Goal: Information Seeking & Learning: Learn about a topic

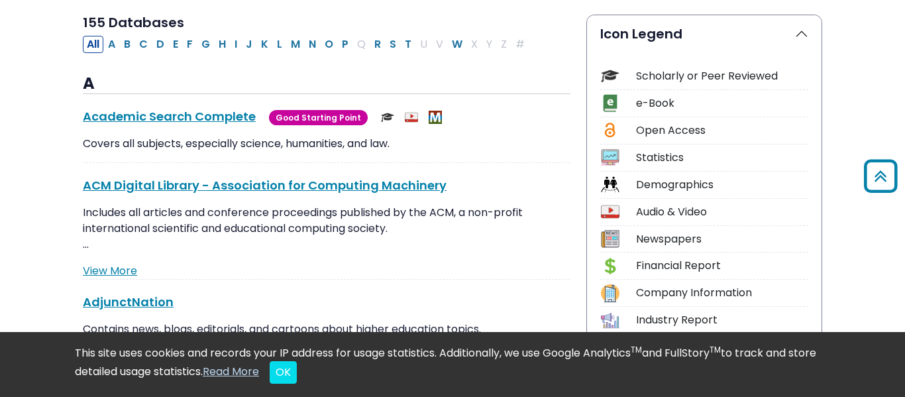
scroll to position [309, 0]
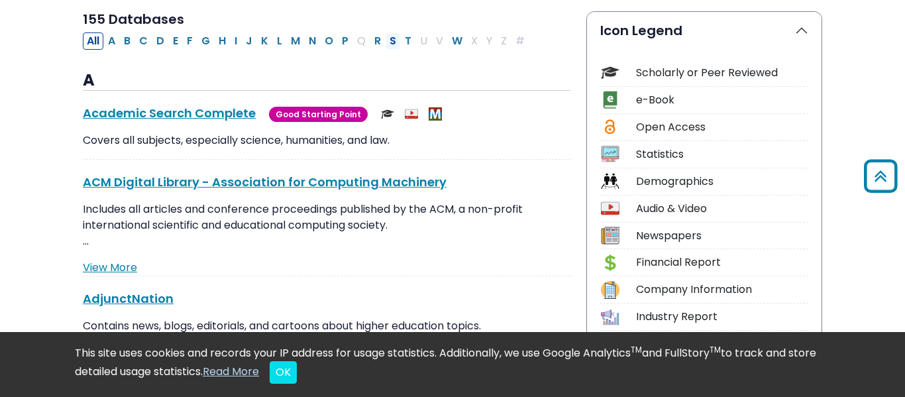
click at [389, 42] on button "S" at bounding box center [393, 40] width 15 height 17
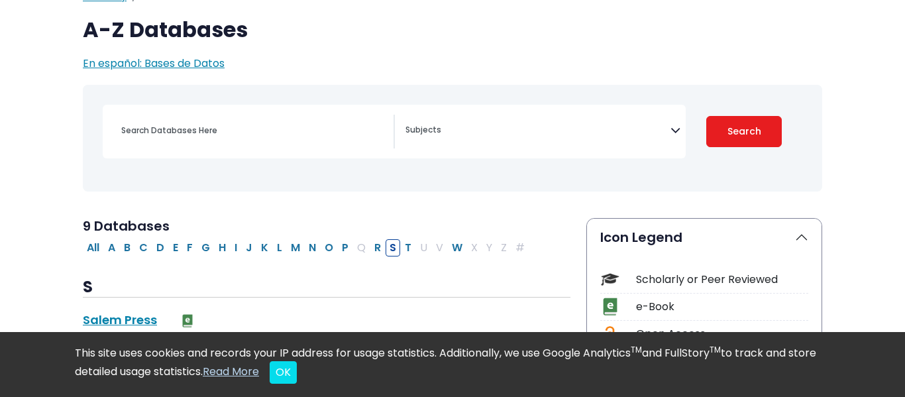
select select "Database Subject Filter"
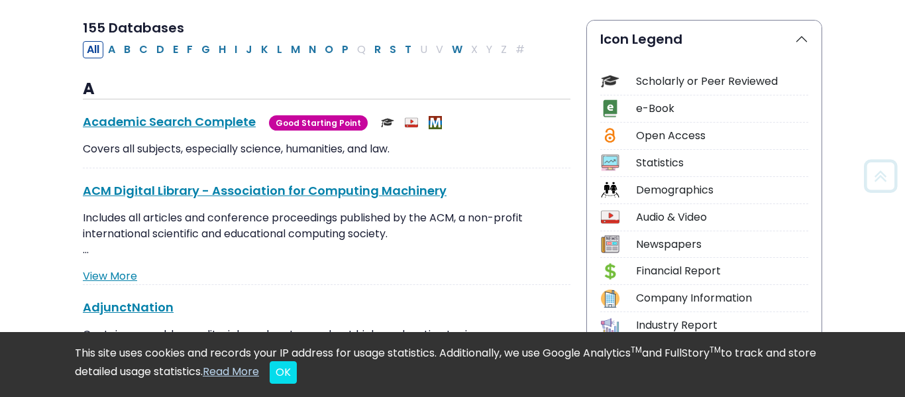
scroll to position [309, 0]
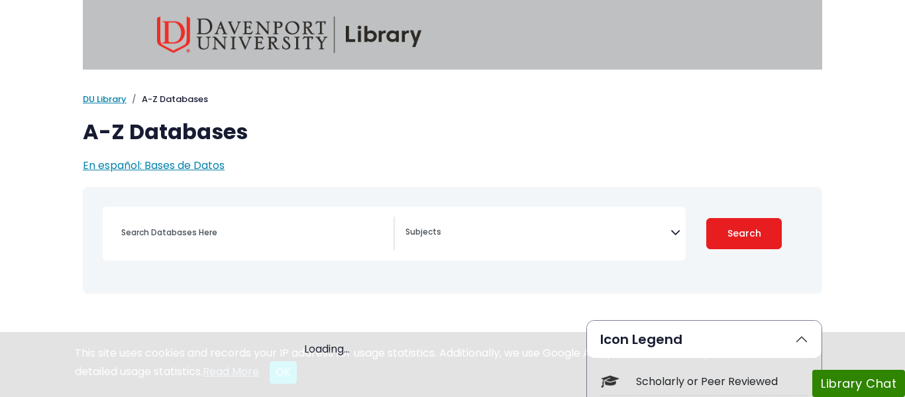
select select "Database Subject Filter"
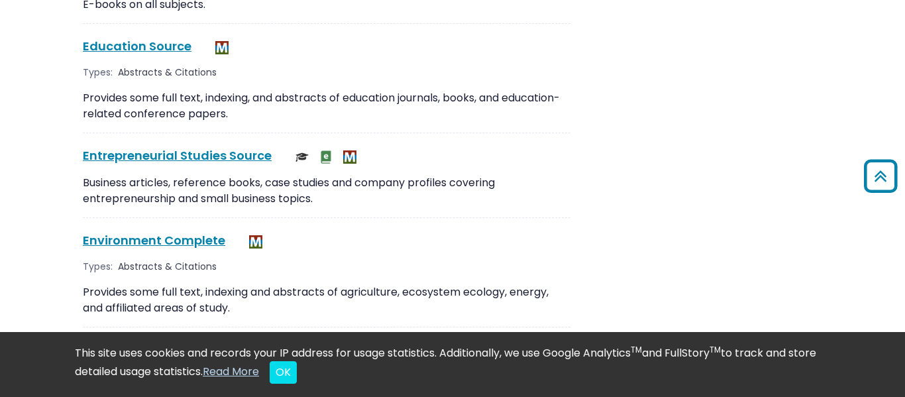
scroll to position [2184, 0]
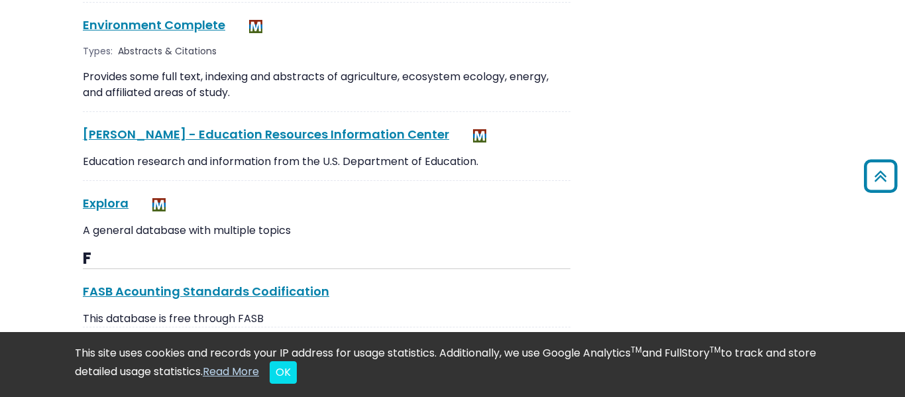
click at [369, 196] on div "Explora This link opens in a new window" at bounding box center [327, 203] width 488 height 18
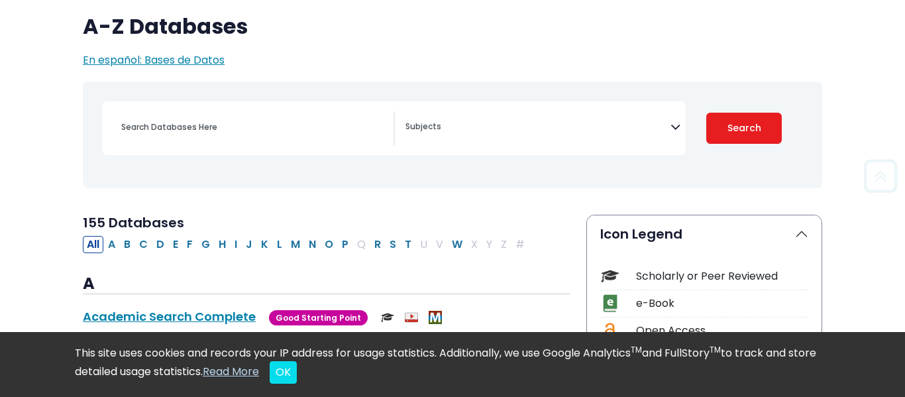
scroll to position [112, 0]
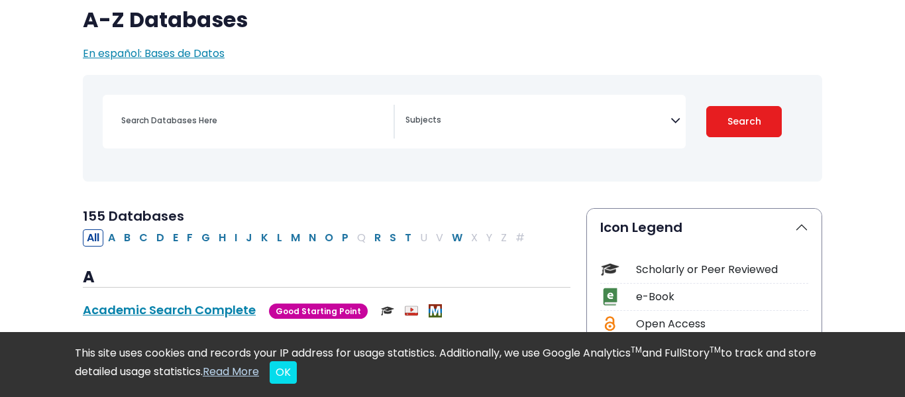
click at [228, 136] on div "Search filters" at bounding box center [249, 122] width 292 height 34
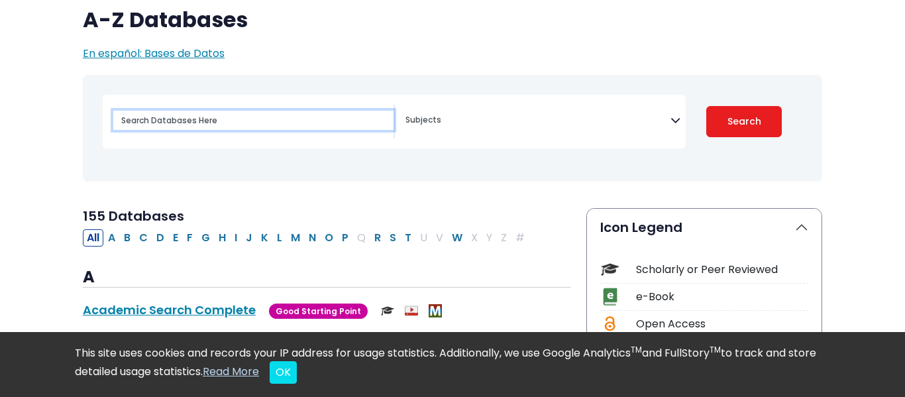
click at [213, 124] on input "Search database by title or keyword" at bounding box center [253, 120] width 280 height 19
type input "serial"
click at [707, 106] on button "Search" at bounding box center [745, 121] width 76 height 31
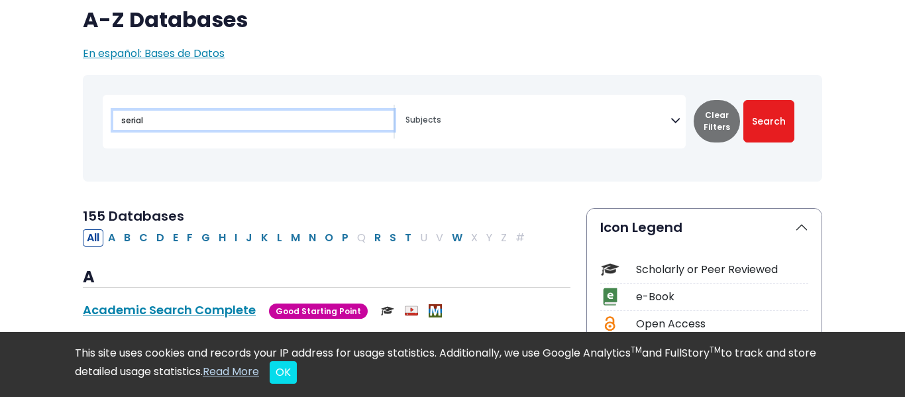
select select "Database Subject Filter"
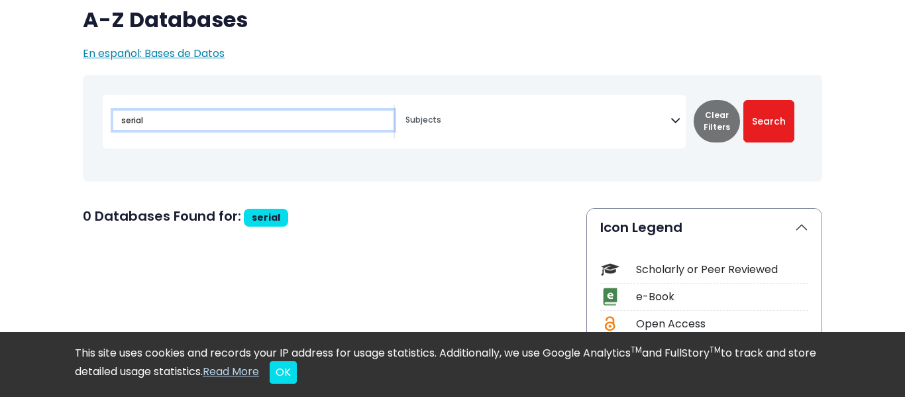
click at [328, 125] on input "serial" at bounding box center [253, 120] width 280 height 19
type input "s"
type input "whale"
click at [744, 100] on button "Search" at bounding box center [769, 121] width 51 height 42
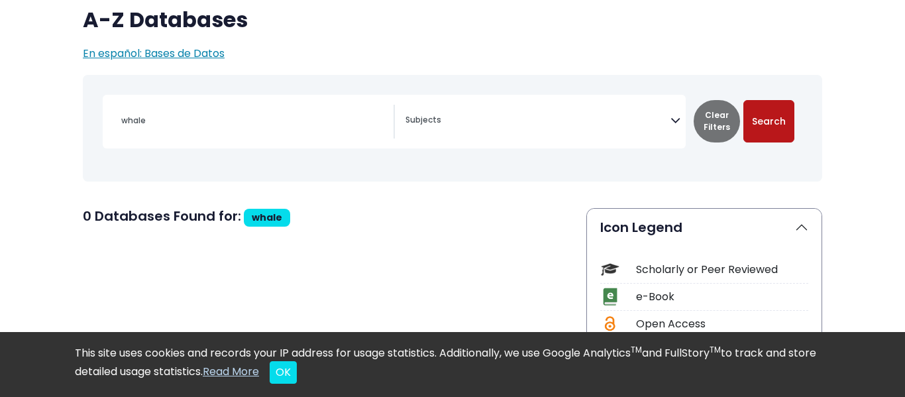
click at [767, 113] on button "Search" at bounding box center [769, 121] width 51 height 42
select select "Database Subject Filter"
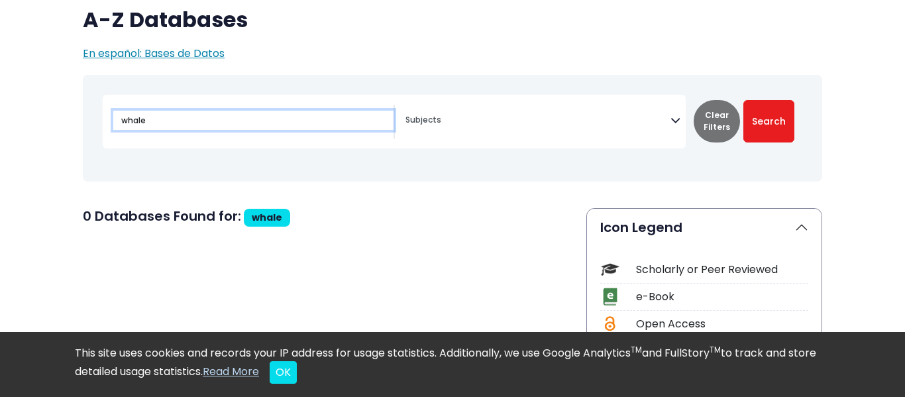
click at [240, 113] on input "whale" at bounding box center [253, 120] width 280 height 19
type input "w"
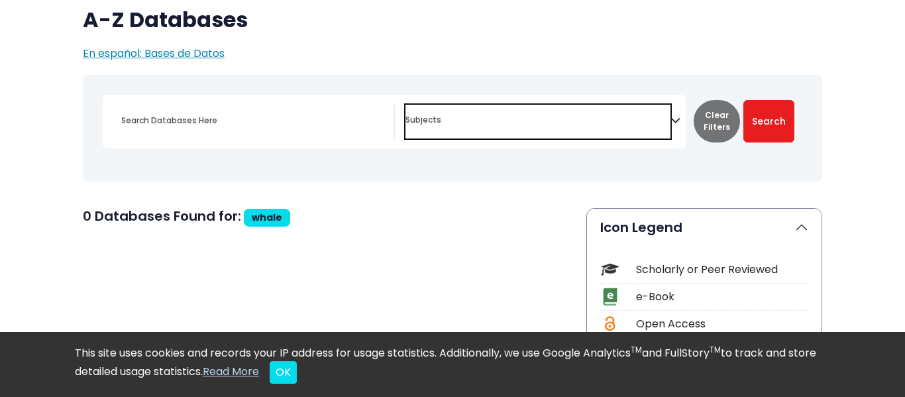
click at [503, 129] on span "Search filters" at bounding box center [538, 122] width 265 height 34
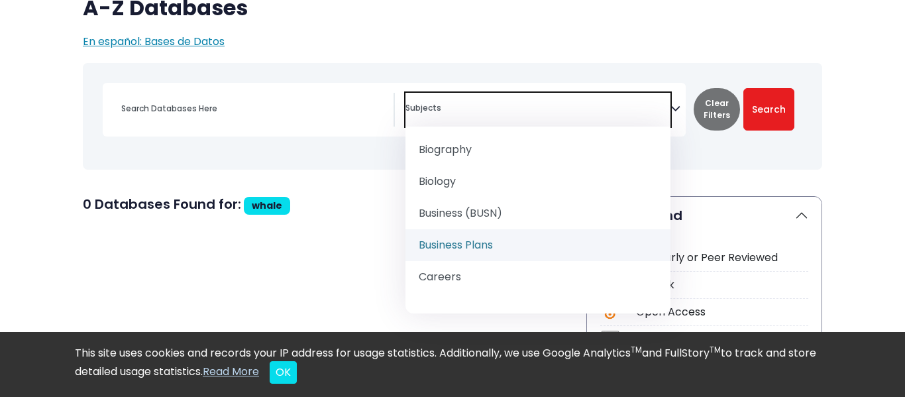
scroll to position [145, 0]
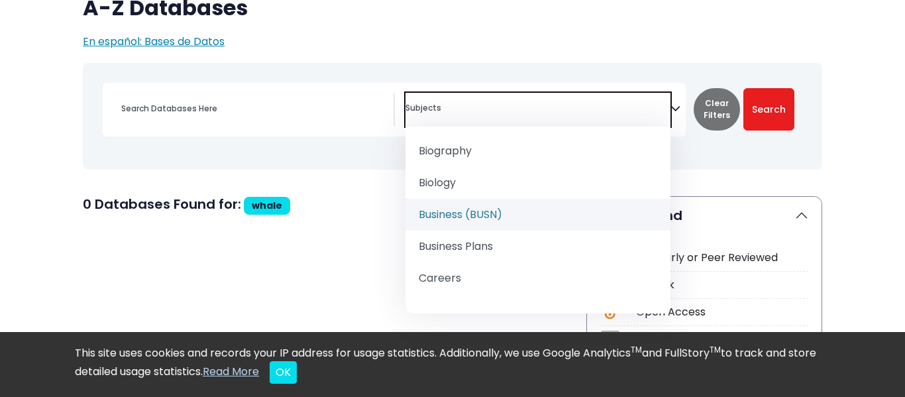
select select "219040"
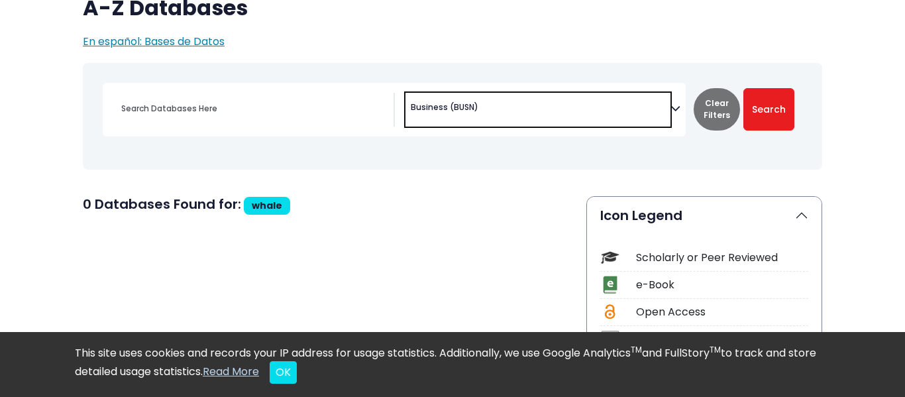
scroll to position [103, 0]
click at [774, 99] on button "Search" at bounding box center [769, 109] width 51 height 42
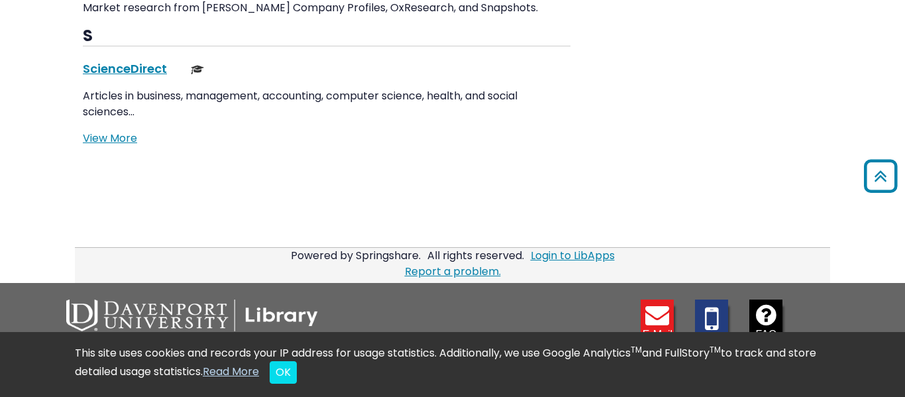
scroll to position [2008, 0]
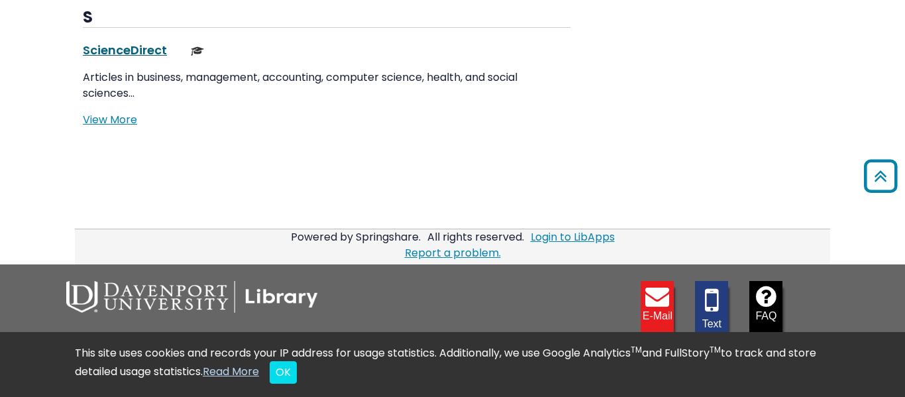
click at [129, 53] on link "ScienceDirect This link opens in a new window" at bounding box center [125, 50] width 84 height 17
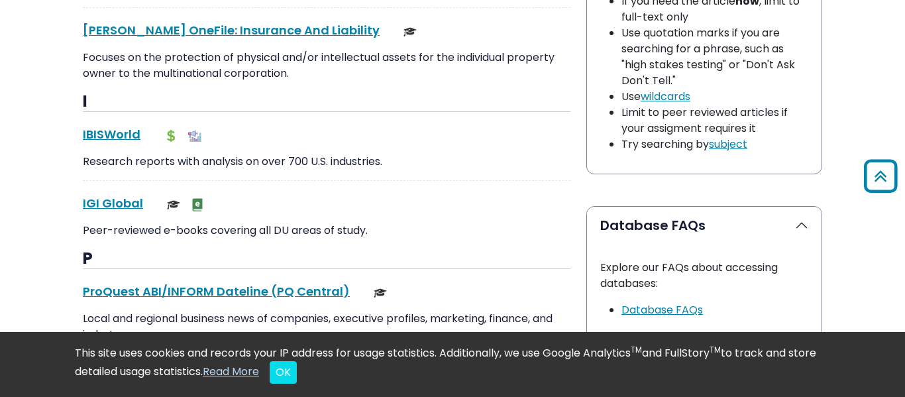
scroll to position [1422, 0]
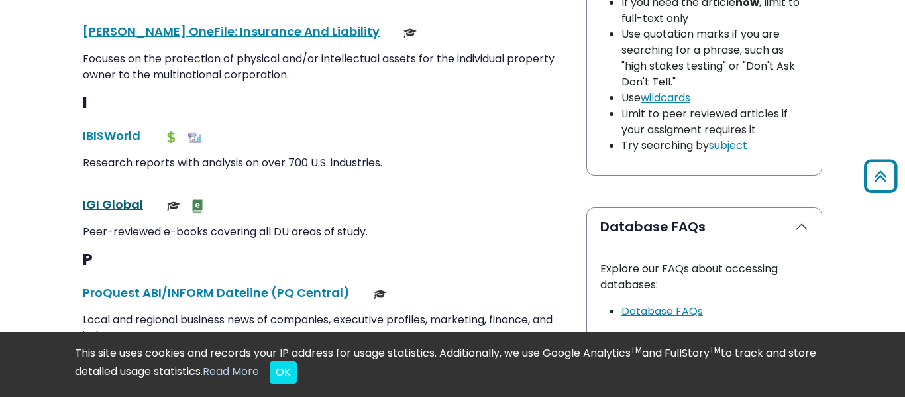
click at [134, 206] on link "IGI Global This link opens in a new window" at bounding box center [113, 204] width 60 height 17
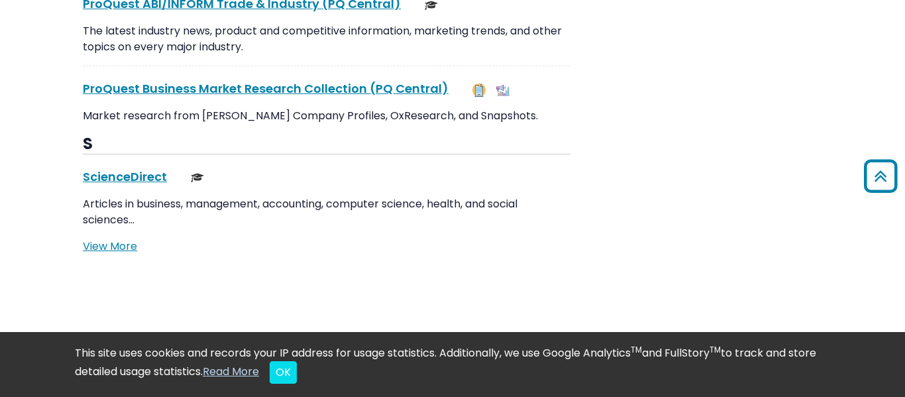
scroll to position [1880, 0]
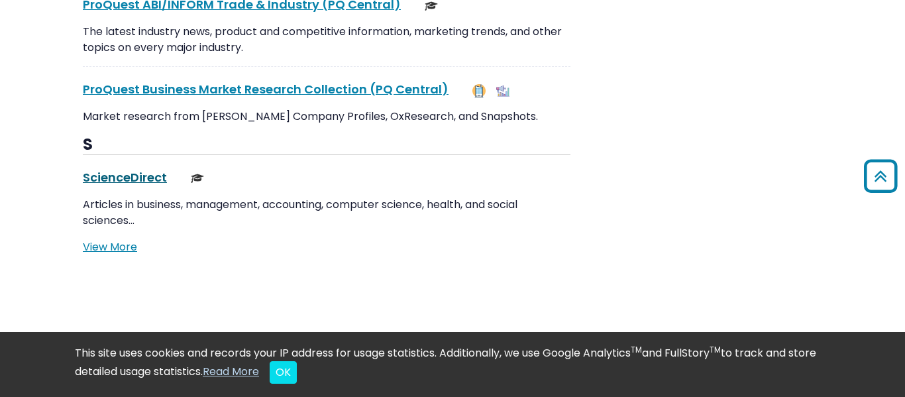
click at [145, 182] on link "ScienceDirect This link opens in a new window" at bounding box center [125, 177] width 84 height 17
